Goal: Task Accomplishment & Management: Manage account settings

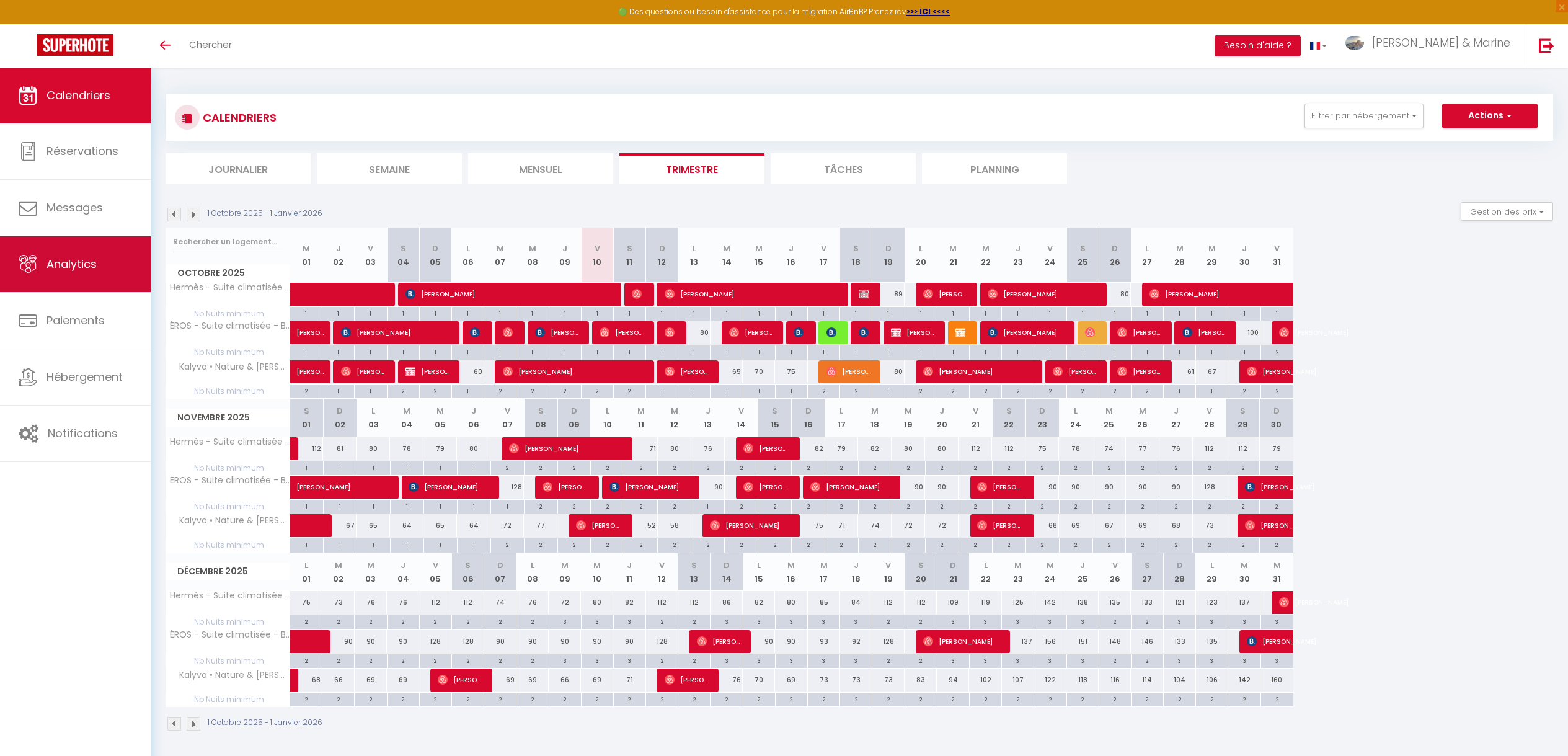
click at [64, 274] on link "Analytics" at bounding box center [75, 264] width 150 height 55
select select "2025"
select select "10"
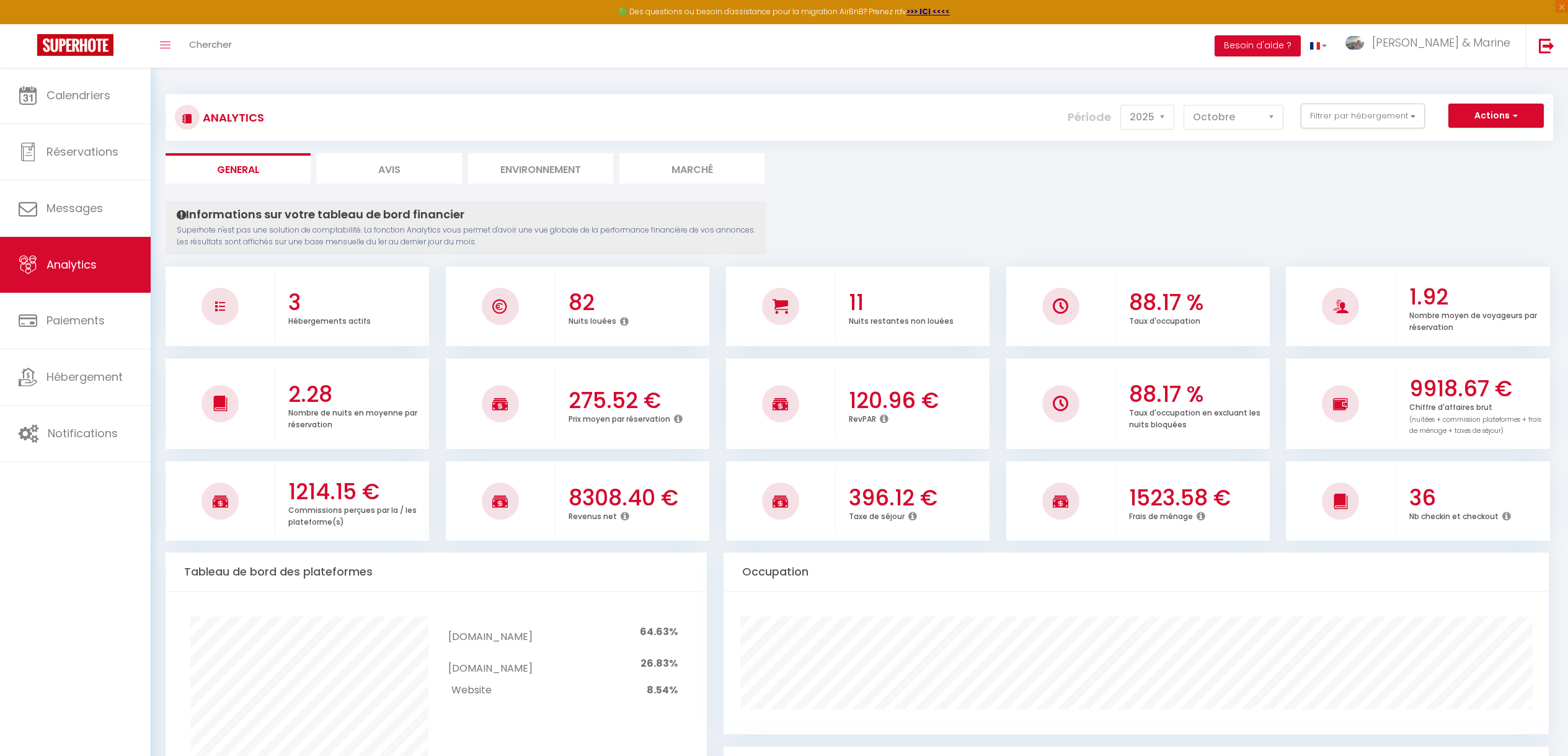
click at [79, 78] on link "Calendriers" at bounding box center [75, 96] width 150 height 55
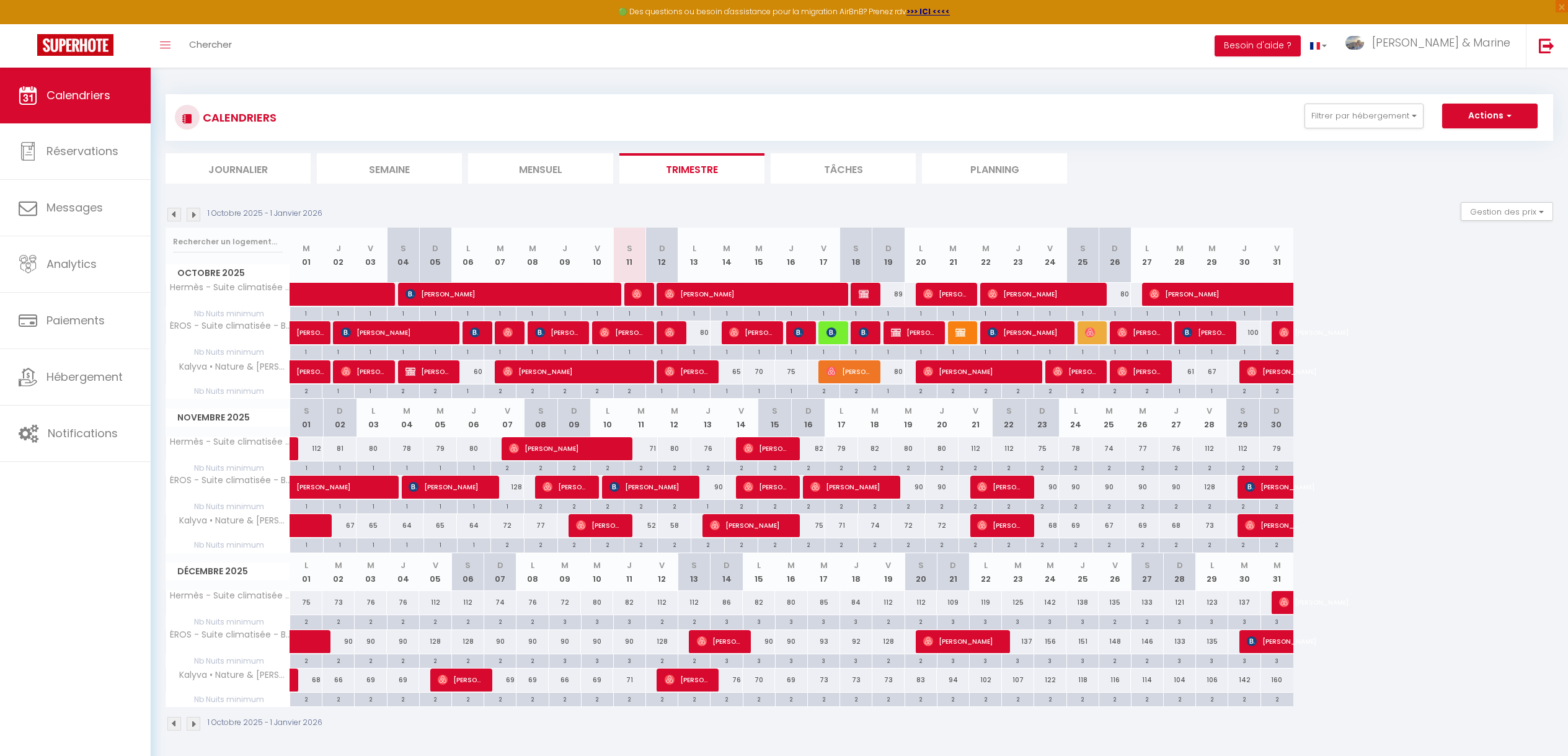
click at [707, 331] on div "80" at bounding box center [694, 333] width 32 height 23
type input "80"
type input "Lun 13 Octobre 2025"
type input "[DATE]"
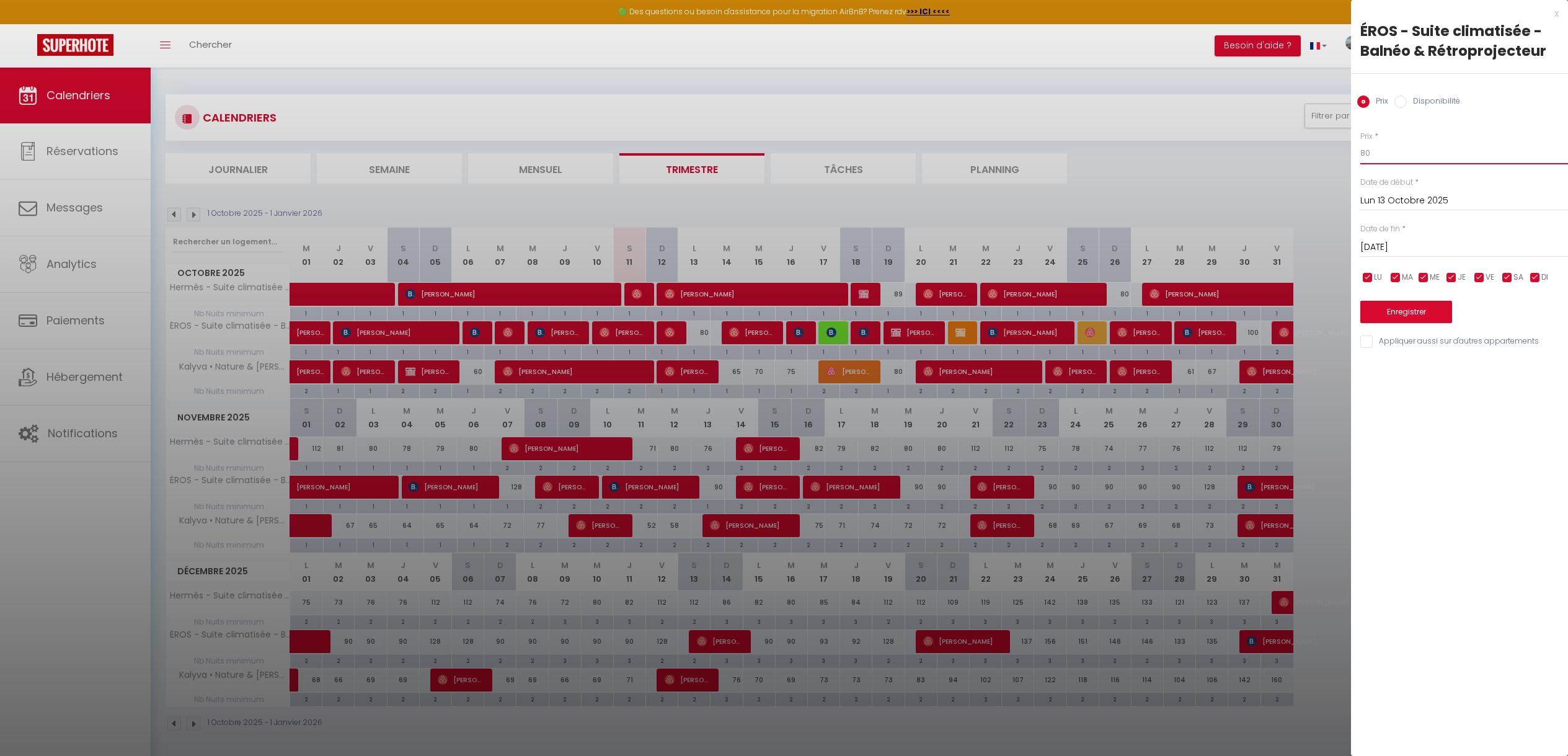
click at [1527, 163] on input "80" at bounding box center [1464, 153] width 208 height 22
type input "75"
click at [1411, 309] on button "Enregistrer" at bounding box center [1405, 311] width 92 height 22
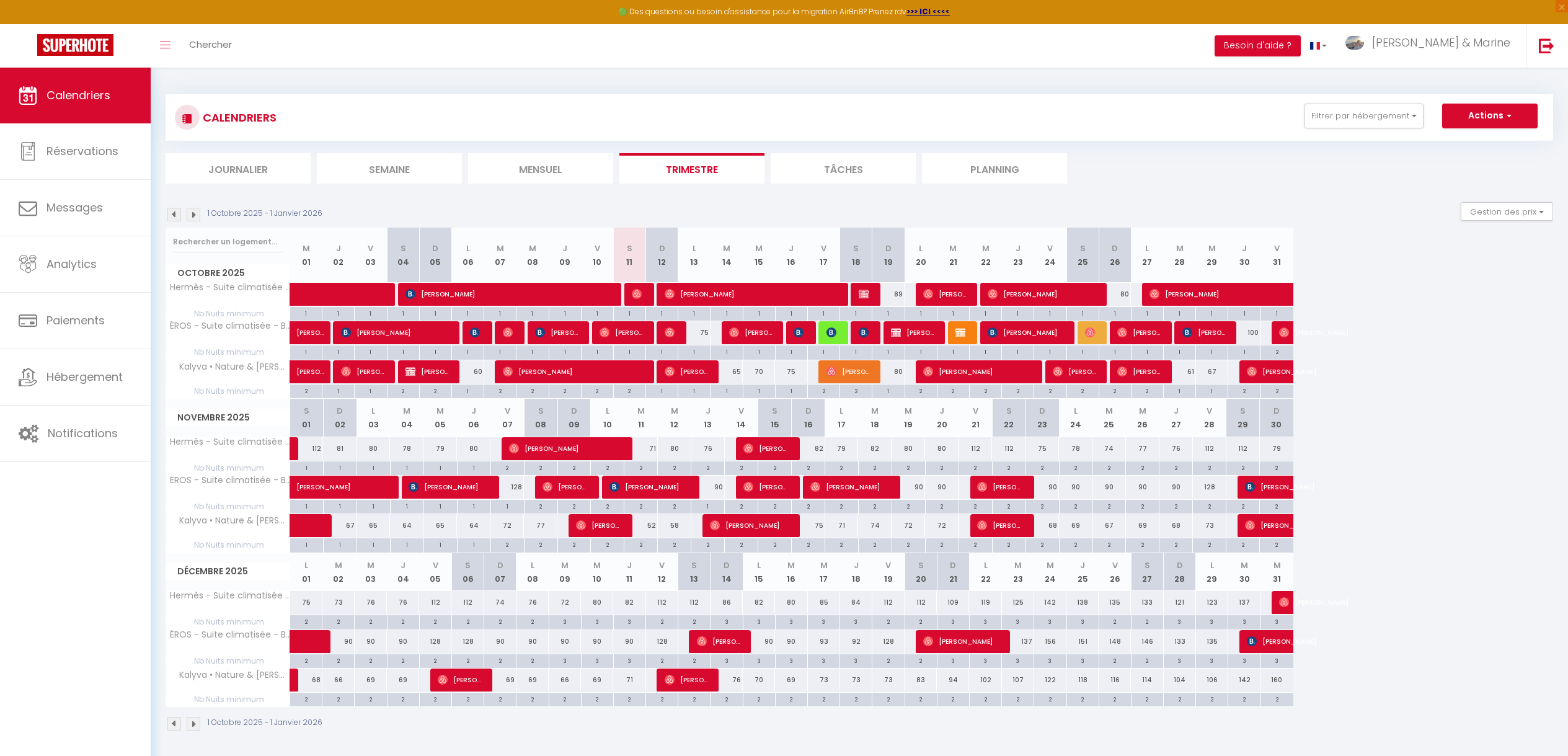
click at [760, 373] on div "70" at bounding box center [759, 371] width 32 height 23
type input "70"
type input "Mer 15 Octobre 2025"
type input "Jeu 16 Octobre 2025"
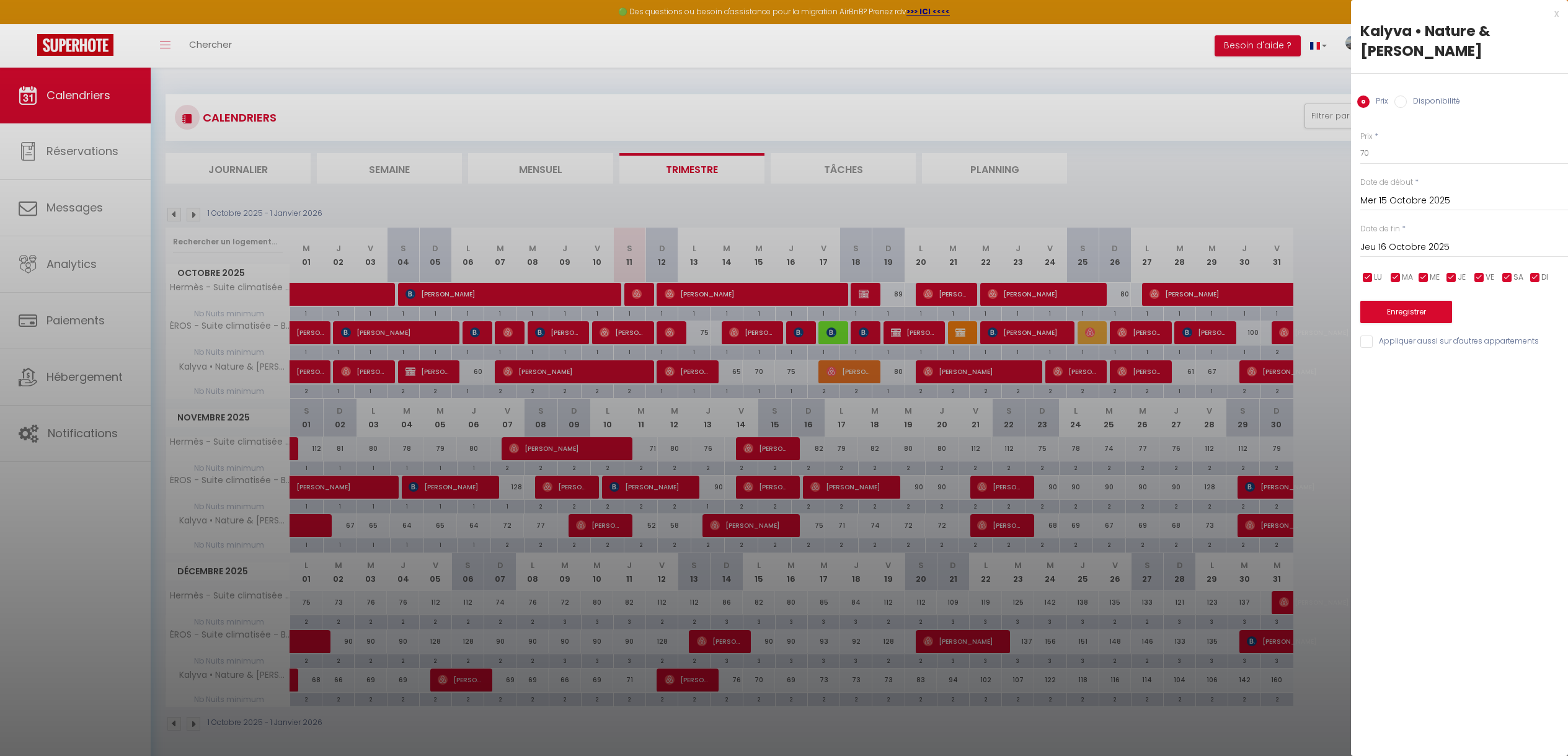
click at [1473, 146] on div "Prix * 70 Statut * Disponible Indisponible Date de début * [DATE] < [DATE] > Di…" at bounding box center [1459, 233] width 217 height 234
click at [1466, 142] on input "70" at bounding box center [1464, 153] width 208 height 22
type input "65"
click at [1411, 305] on div "Prix * 65 Statut * Disponible Indisponible Date de début * [DATE] < [DATE] > Di…" at bounding box center [1459, 233] width 217 height 234
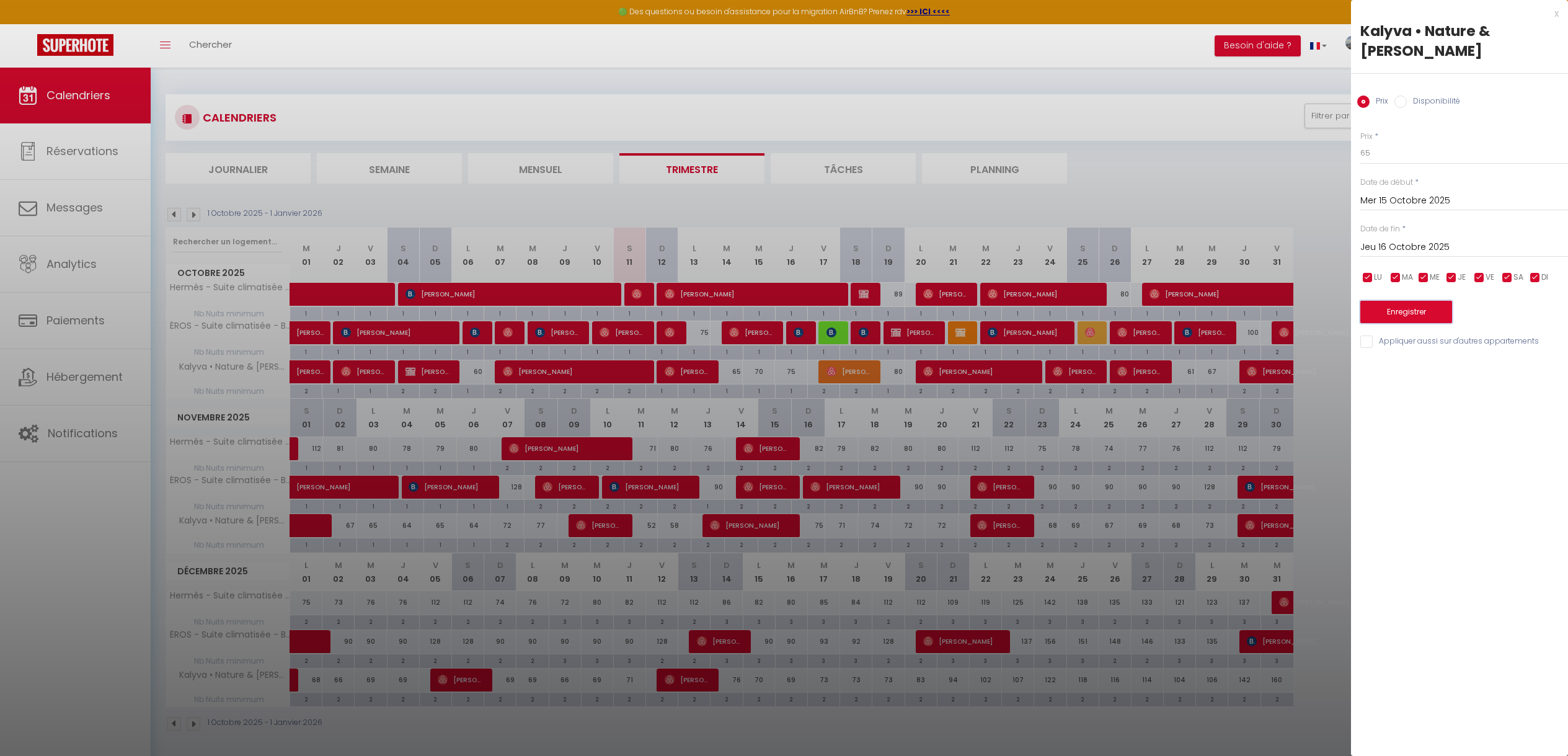
click at [1411, 301] on button "Enregistrer" at bounding box center [1405, 311] width 92 height 22
